Goal: Navigation & Orientation: Find specific page/section

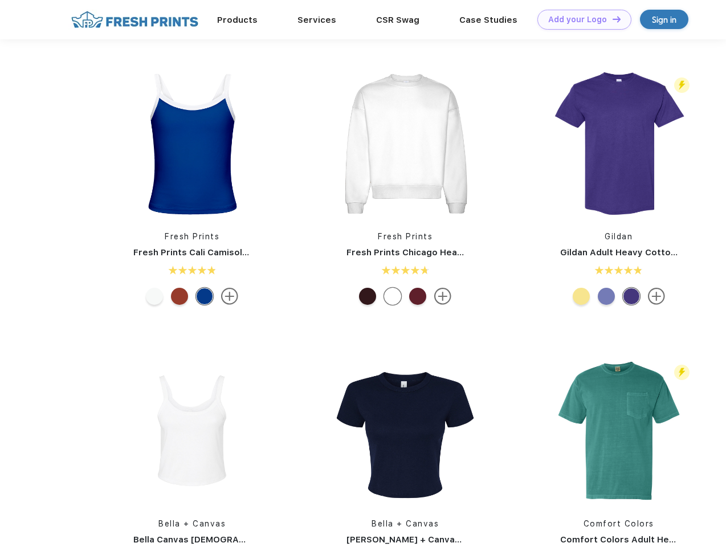
scroll to position [1, 0]
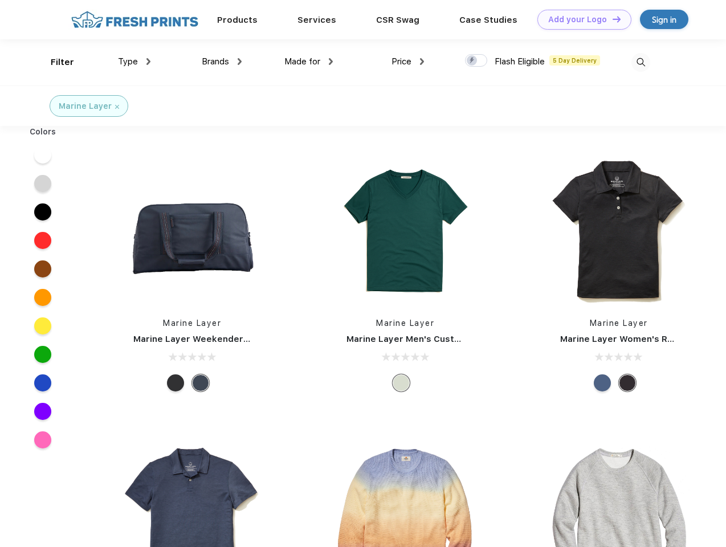
click at [580, 19] on link "Add your Logo Design Tool" at bounding box center [585, 20] width 94 height 20
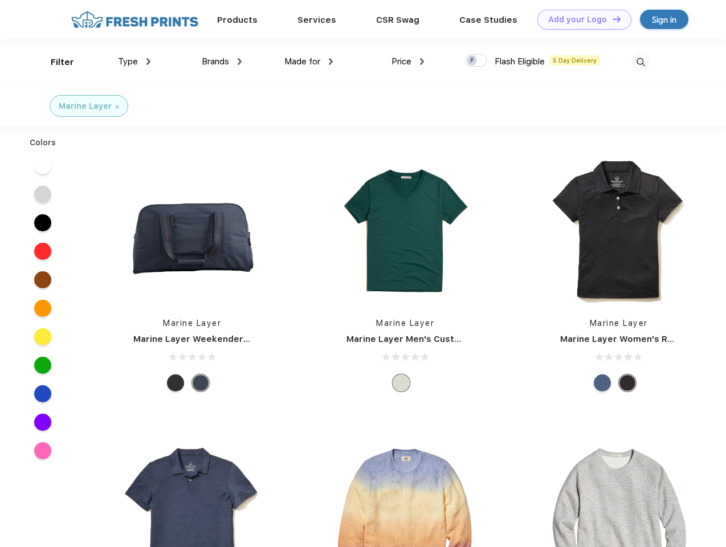
click at [0, 0] on div "Design Tool" at bounding box center [0, 0] width 0 height 0
click at [612, 19] on link "Add your Logo Design Tool" at bounding box center [585, 20] width 94 height 20
click at [55, 62] on div "Filter" at bounding box center [62, 62] width 23 height 13
click at [135, 62] on span "Type" at bounding box center [128, 61] width 20 height 10
click at [222, 62] on span "Brands" at bounding box center [215, 61] width 27 height 10
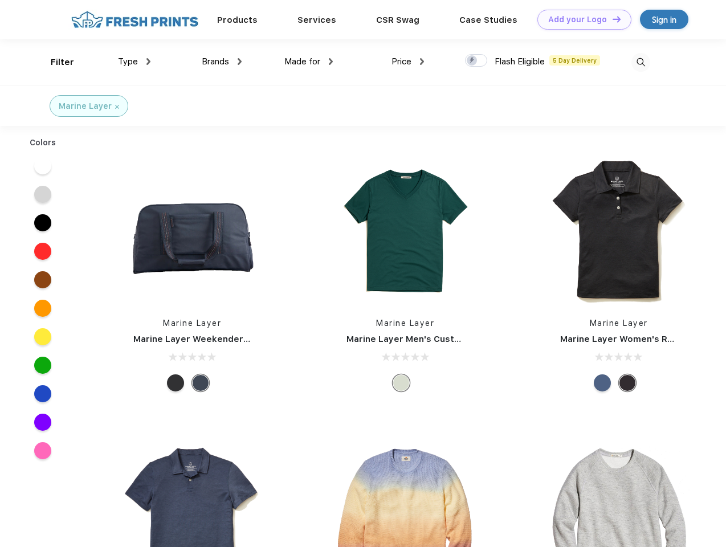
click at [309, 62] on span "Made for" at bounding box center [302, 61] width 36 height 10
click at [408, 62] on span "Price" at bounding box center [402, 61] width 20 height 10
click at [477, 61] on div at bounding box center [476, 60] width 22 height 13
click at [473, 61] on input "checkbox" at bounding box center [468, 57] width 7 height 7
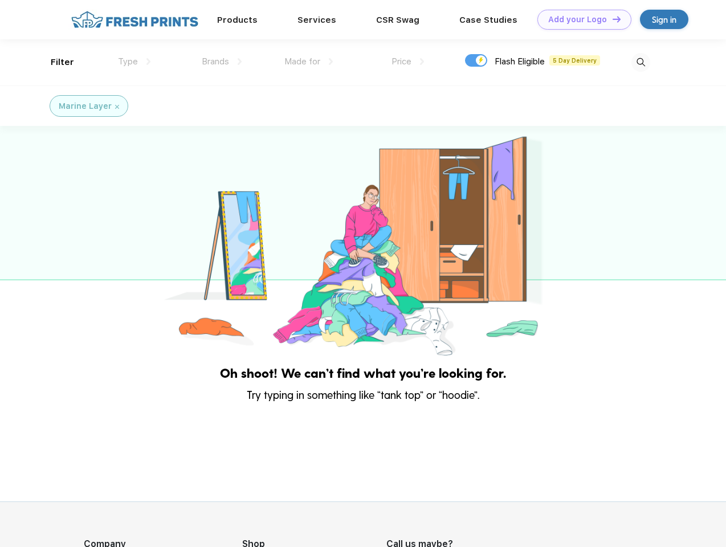
click at [641, 62] on img at bounding box center [641, 62] width 19 height 19
